Goal: Information Seeking & Learning: Understand process/instructions

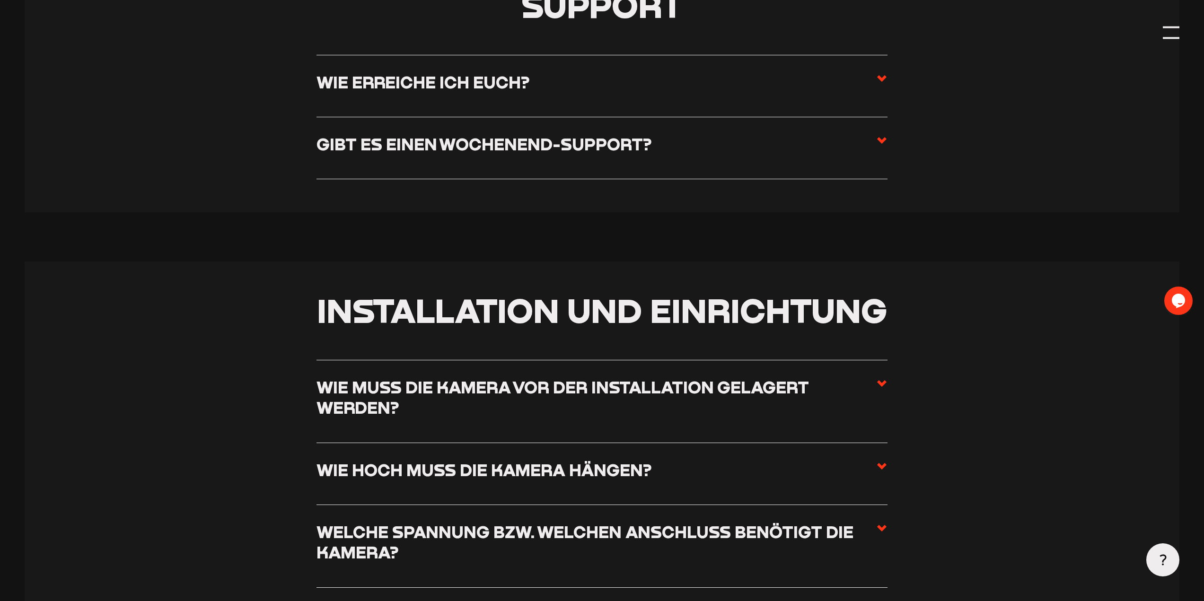
scroll to position [527, 0]
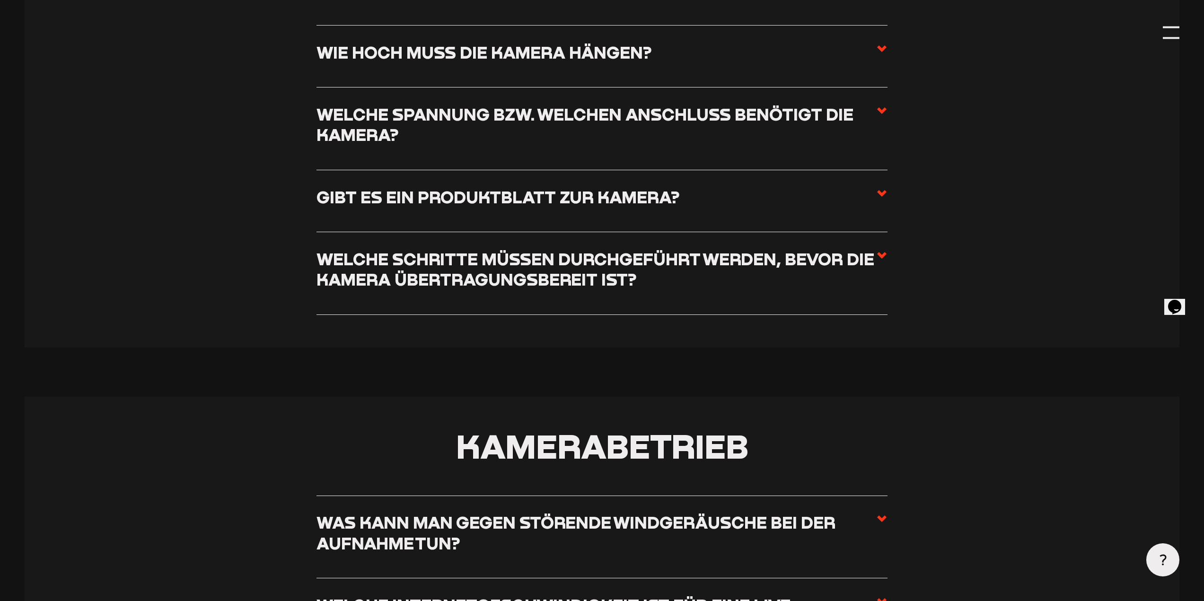
scroll to position [4400, 0]
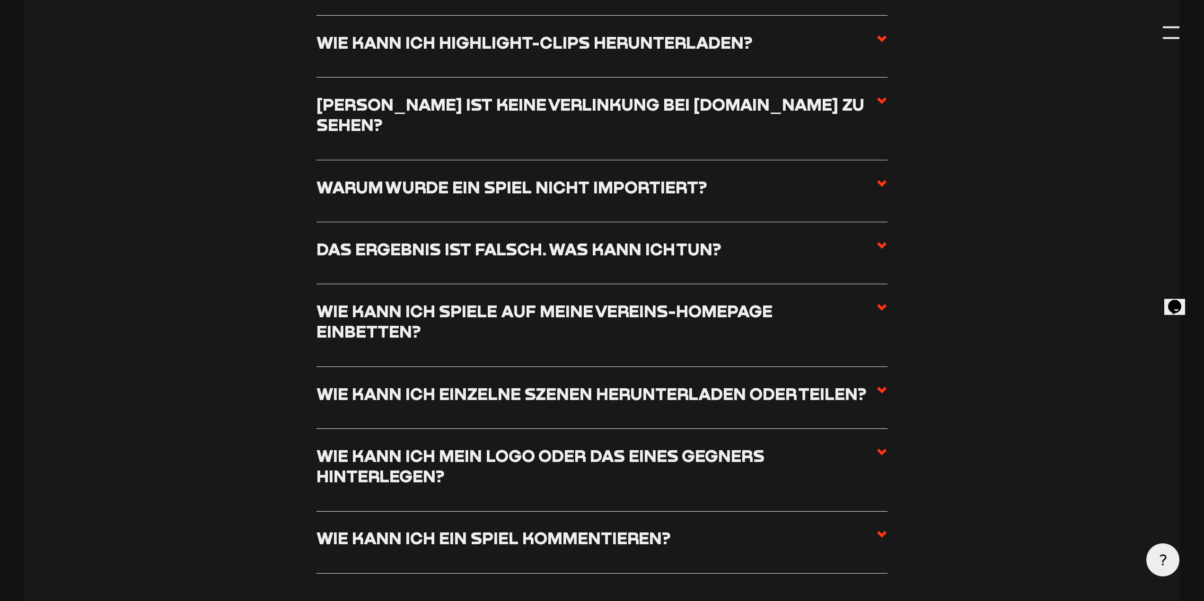
click at [879, 301] on span at bounding box center [881, 325] width 11 height 49
click at [0, 0] on input "Wie kann ich Spiele auf meine Vereins-Homepage einbetten?" at bounding box center [0, 0] width 0 height 0
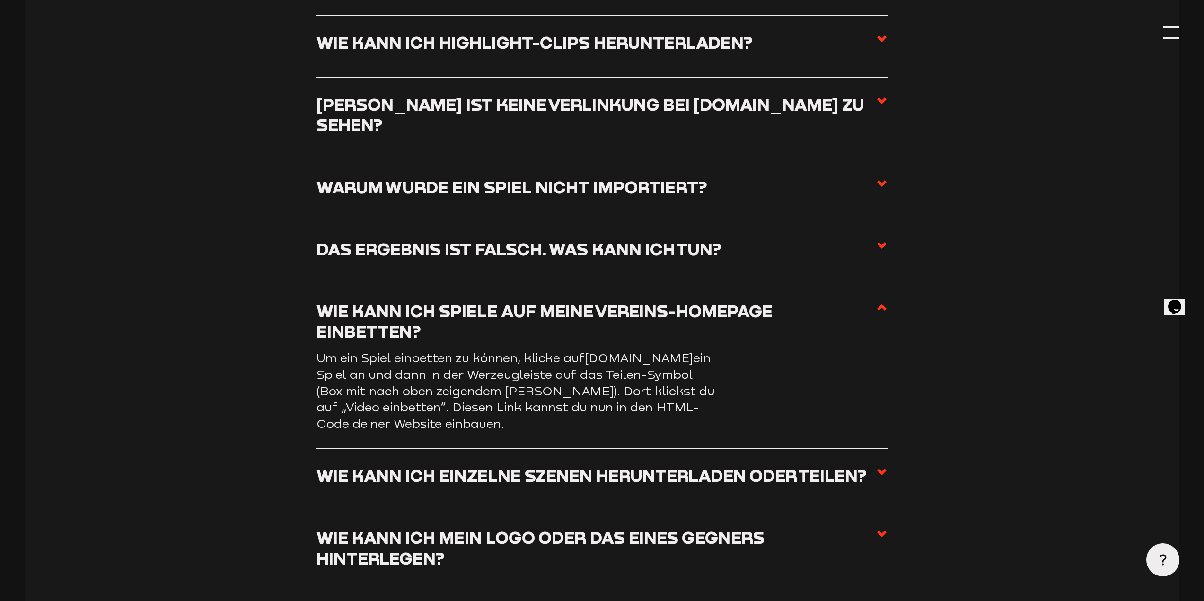
click at [439, 305] on h3 "Wie kann ich Spiele auf meine Vereins-Homepage einbetten?" at bounding box center [597, 321] width 560 height 41
click at [0, 0] on input "Wie kann ich Spiele auf meine Vereins-Homepage einbetten?" at bounding box center [0, 0] width 0 height 0
click at [549, 301] on h3 "Wie kann ich Spiele auf meine Vereins-Homepage einbetten?" at bounding box center [597, 321] width 560 height 41
click at [0, 0] on input "Wie kann ich Spiele auf meine Vereins-Homepage einbetten?" at bounding box center [0, 0] width 0 height 0
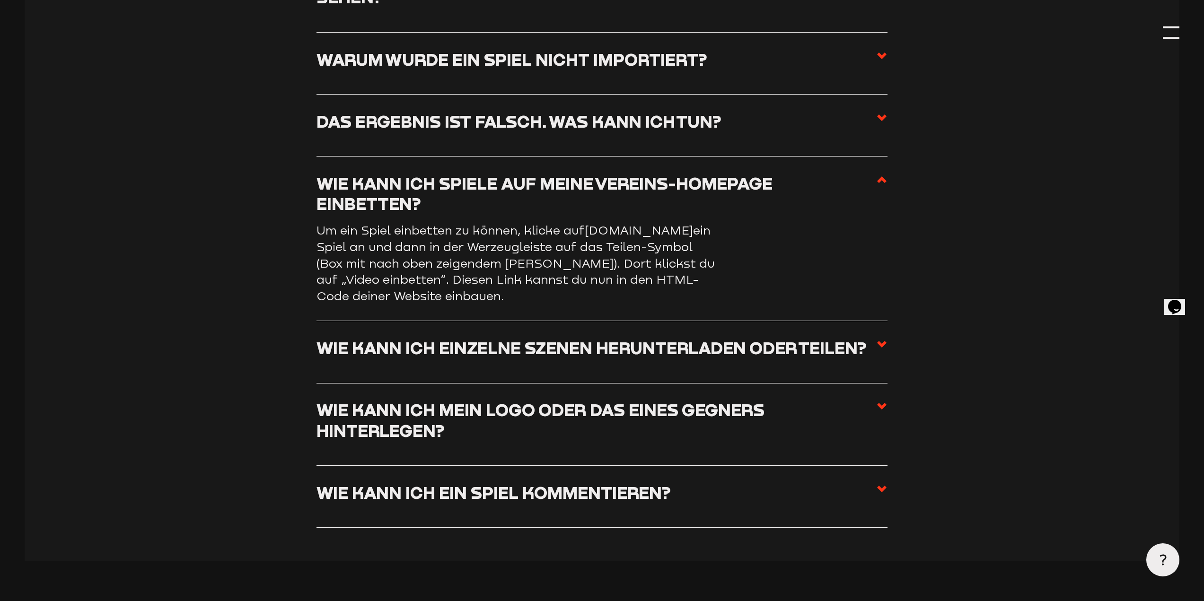
scroll to position [4542, 0]
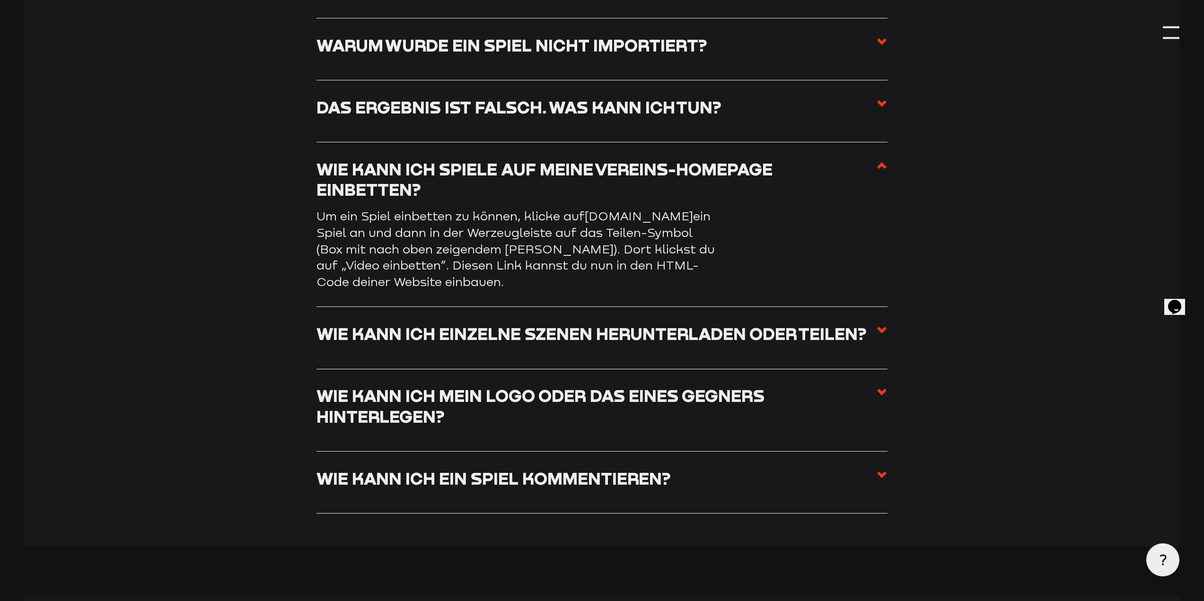
click at [890, 307] on section "Staige TV Wie kann ich ganze Spiele herunterladen? Um komplette Spiele herunter…" at bounding box center [602, 130] width 1155 height 834
click at [888, 307] on section "Staige TV Wie kann ich ganze Spiele herunterladen? Um komplette Spiele herunter…" at bounding box center [602, 130] width 1155 height 834
click at [882, 325] on icon at bounding box center [881, 330] width 11 height 11
click at [0, 0] on input "Wie kann ich einzelne Szenen herunterladen oder teilen?" at bounding box center [0, 0] width 0 height 0
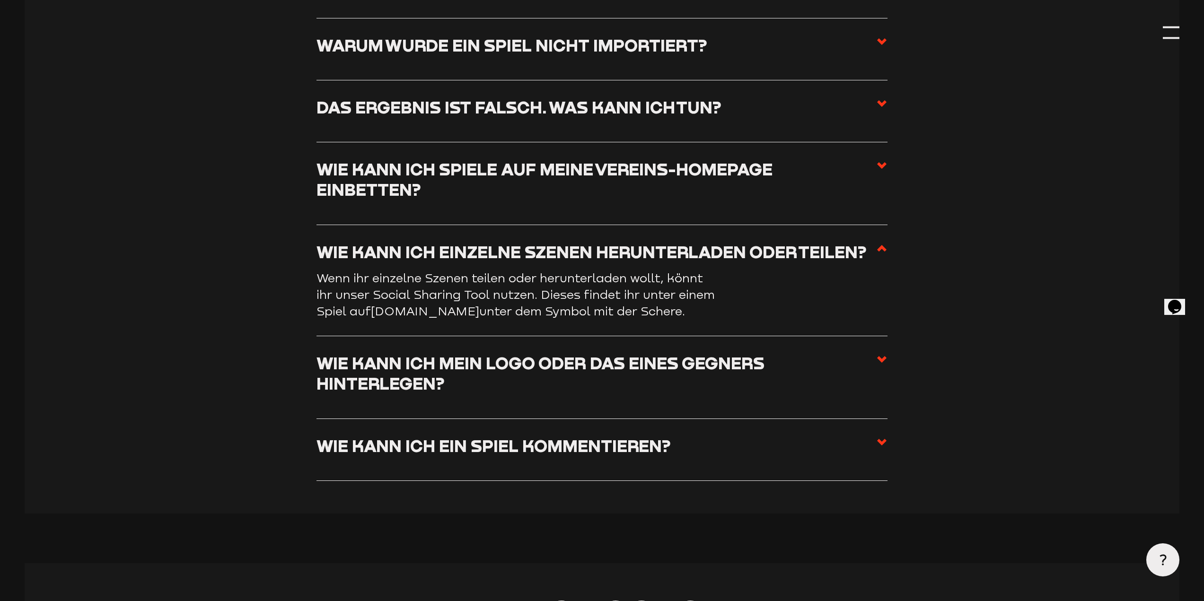
click at [880, 242] on span at bounding box center [881, 256] width 11 height 29
click at [0, 0] on input "Wie kann ich einzelne Szenen herunterladen oder teilen?" at bounding box center [0, 0] width 0 height 0
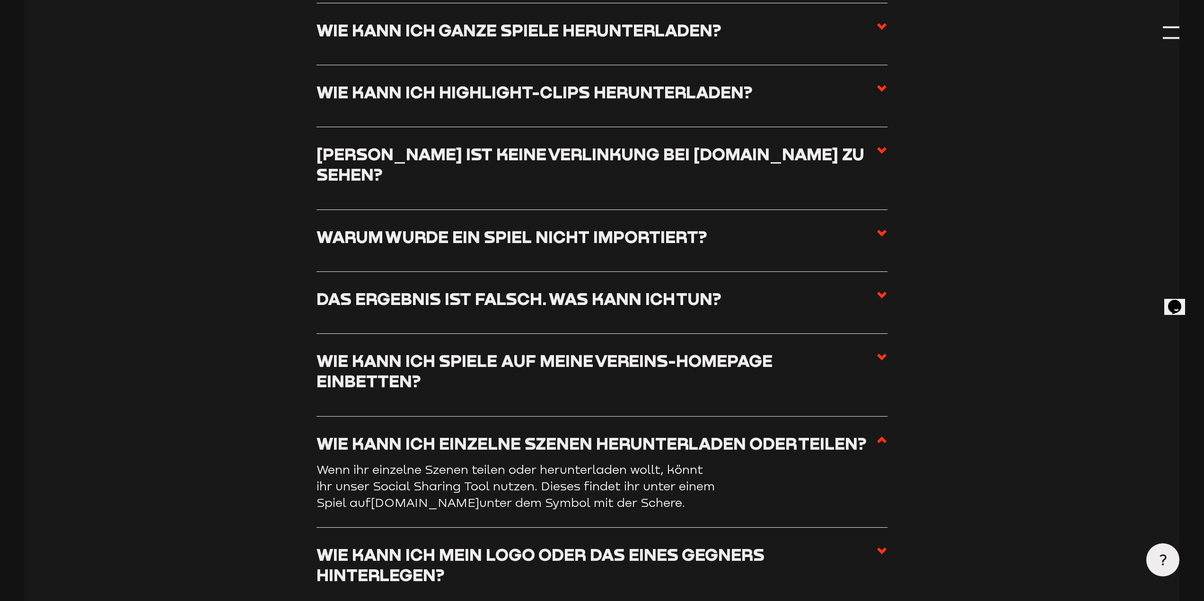
scroll to position [4353, 0]
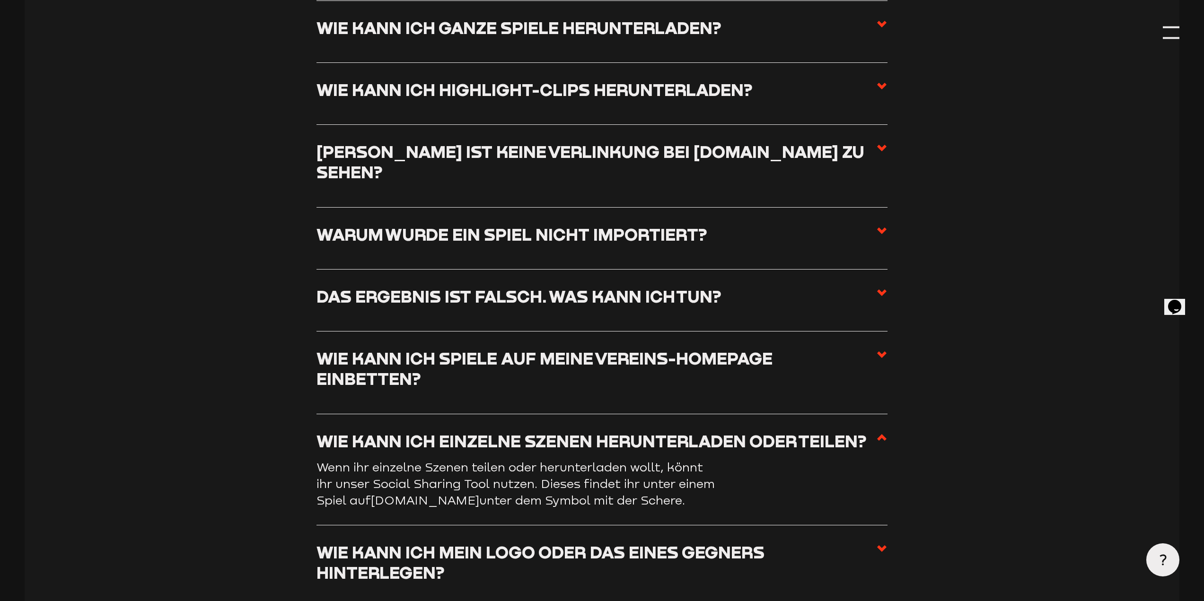
click at [883, 352] on use at bounding box center [881, 355] width 9 height 7
click at [0, 0] on input "Wie kann ich Spiele auf meine Vereins-Homepage einbetten?" at bounding box center [0, 0] width 0 height 0
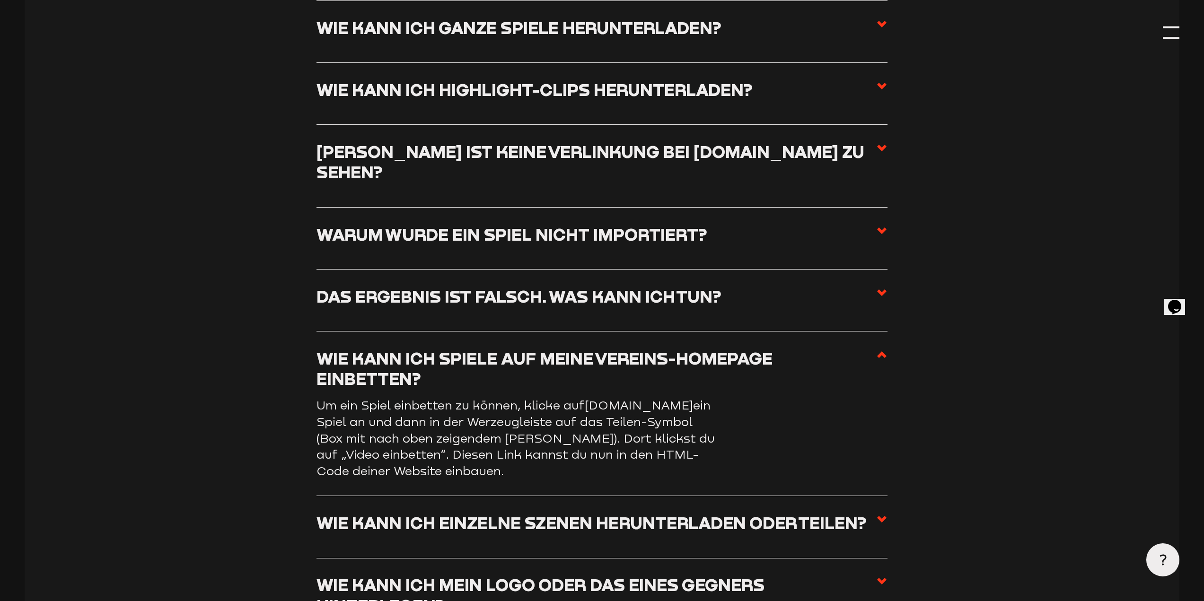
click at [883, 352] on use at bounding box center [881, 355] width 9 height 7
click at [0, 0] on input "Wie kann ich Spiele auf meine Vereins-Homepage einbetten?" at bounding box center [0, 0] width 0 height 0
click at [883, 352] on use at bounding box center [881, 355] width 9 height 7
click at [0, 0] on input "Wie kann ich Spiele auf meine Vereins-Homepage einbetten?" at bounding box center [0, 0] width 0 height 0
click at [883, 352] on use at bounding box center [881, 355] width 9 height 7
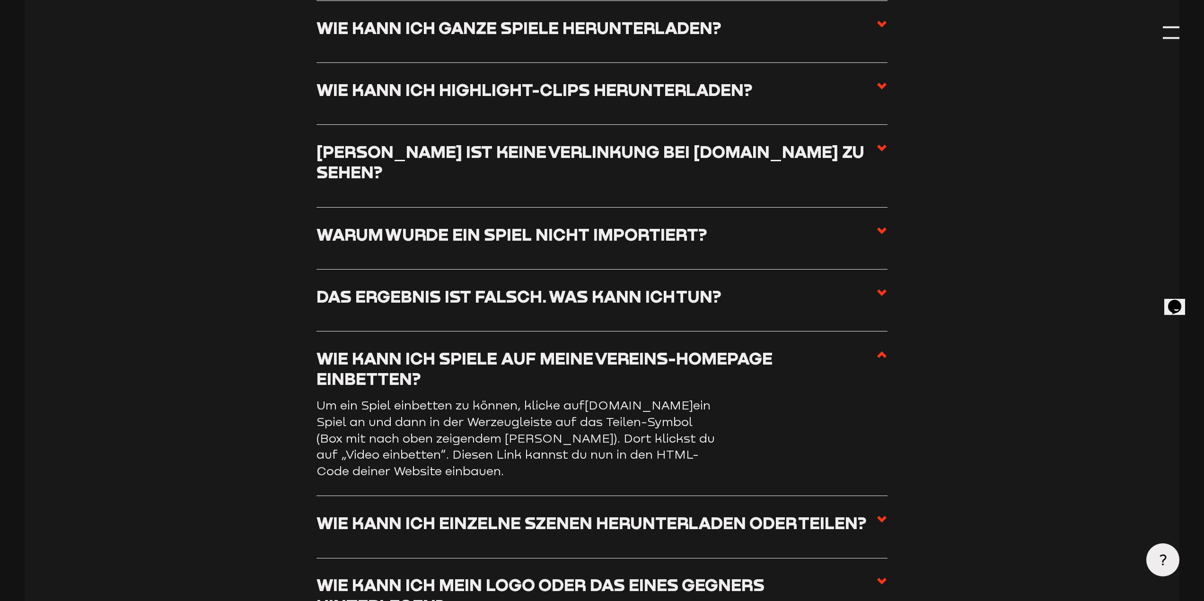
click at [0, 0] on input "Wie kann ich Spiele auf meine Vereins-Homepage einbetten?" at bounding box center [0, 0] width 0 height 0
